Goal: Transaction & Acquisition: Purchase product/service

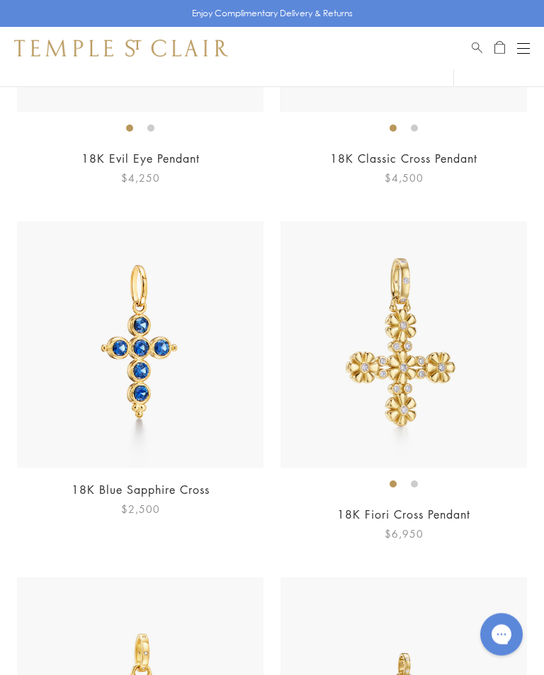
scroll to position [2516, 0]
click at [164, 382] on img at bounding box center [140, 344] width 246 height 246
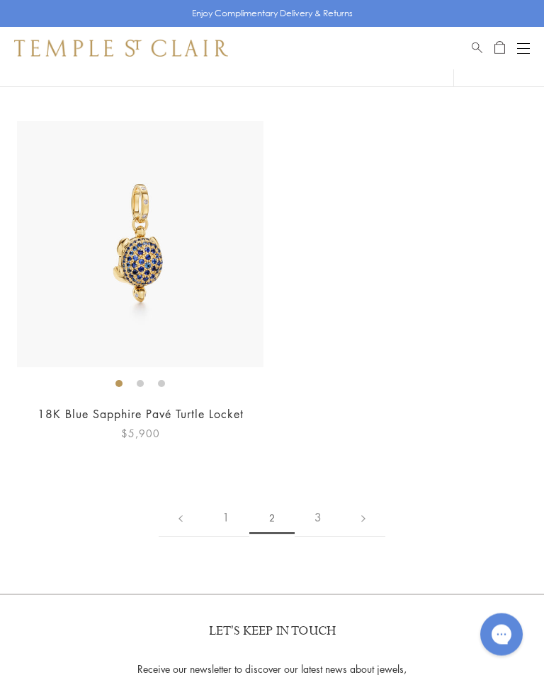
scroll to position [10112, 0]
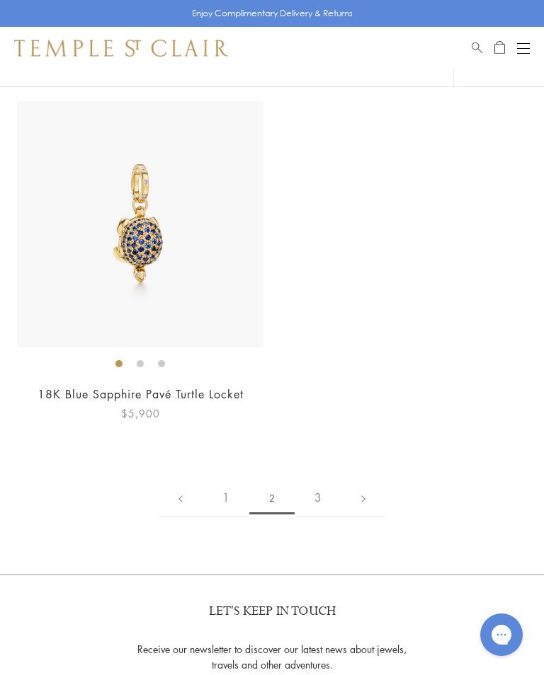
click at [316, 483] on link "3" at bounding box center [317, 497] width 47 height 39
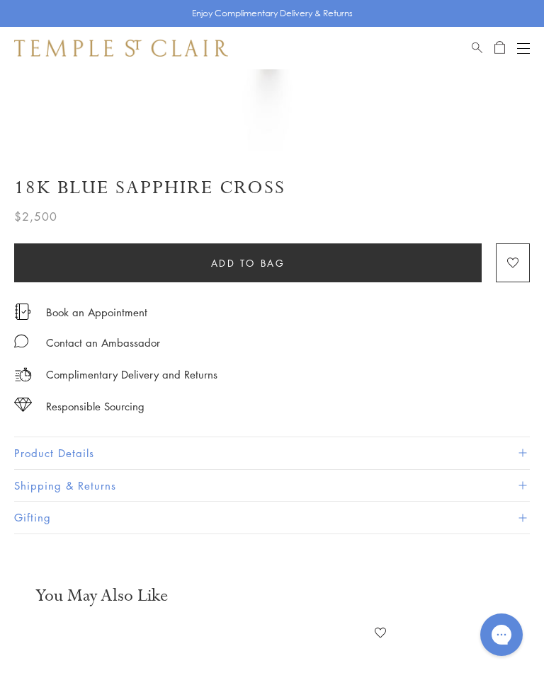
scroll to position [465, 0]
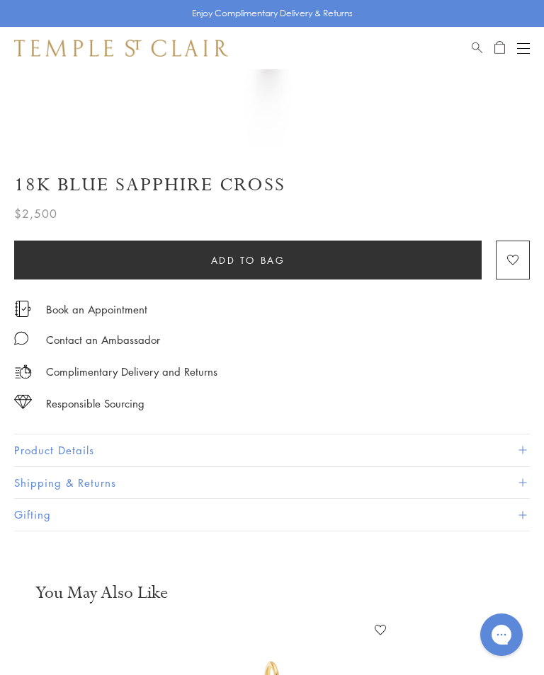
click at [215, 459] on button "Product Details" at bounding box center [271, 451] width 515 height 32
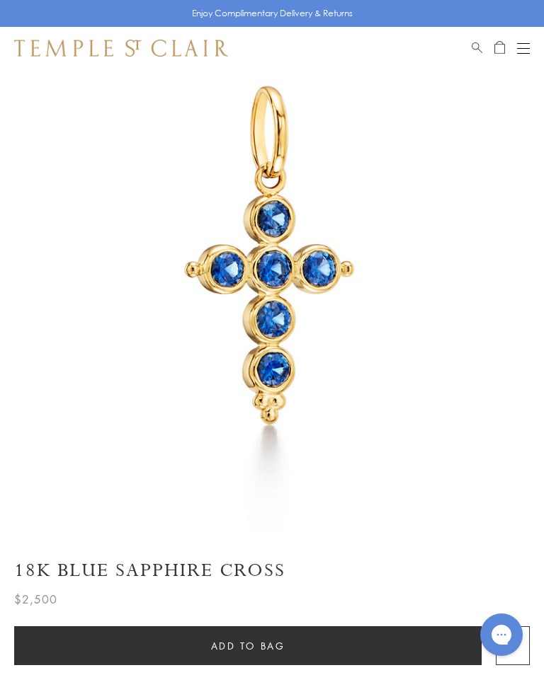
scroll to position [76, 0]
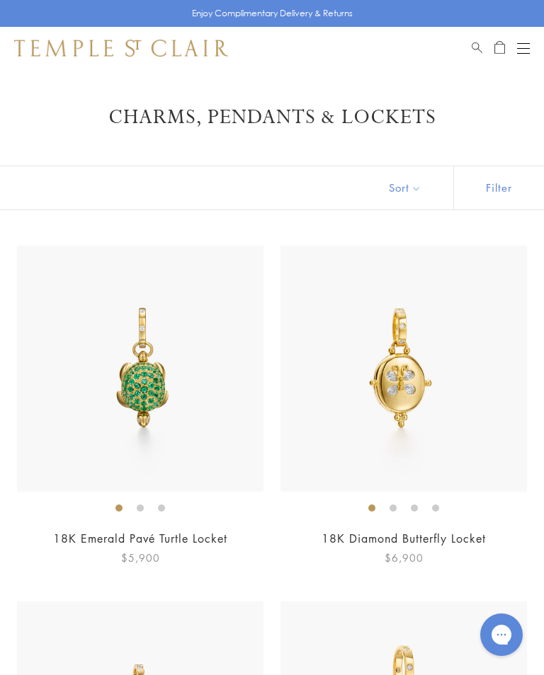
click at [516, 59] on div "Shop Shop Categories Amulets Pendants & Charms Lockets Chains & Leather Cords E…" at bounding box center [272, 48] width 544 height 42
click at [528, 50] on button "Open navigation" at bounding box center [523, 48] width 13 height 17
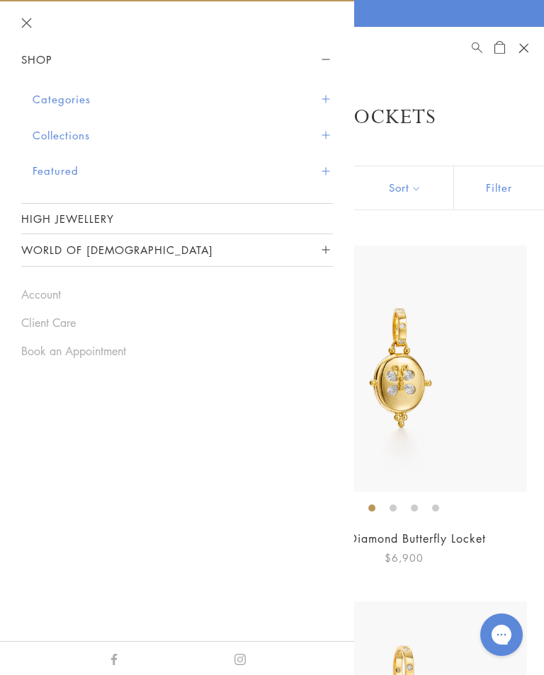
click at [82, 101] on button "Categories" at bounding box center [183, 99] width 300 height 36
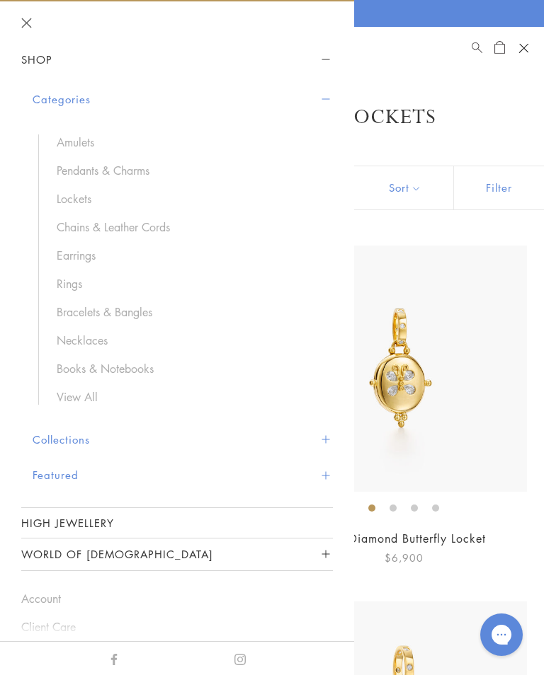
click at [88, 139] on link "Amulets" at bounding box center [188, 142] width 262 height 16
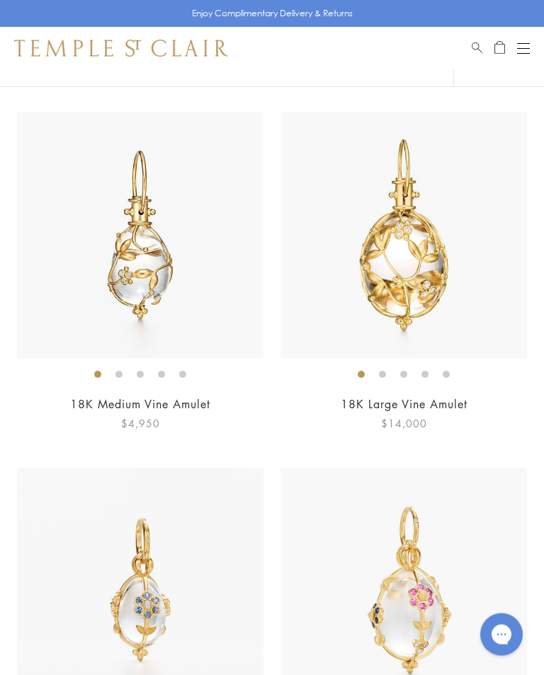
scroll to position [846, 0]
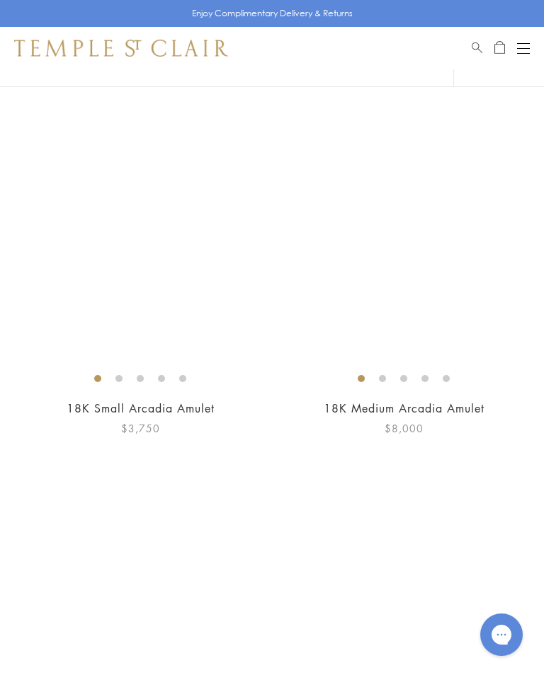
scroll to position [10808, 0]
